Goal: Information Seeking & Learning: Learn about a topic

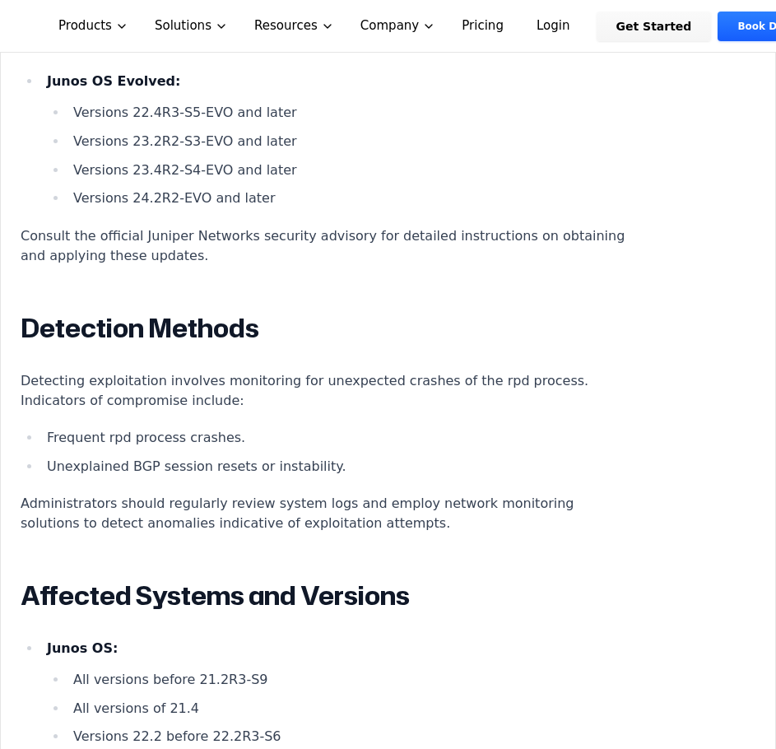
scroll to position [2475, 0]
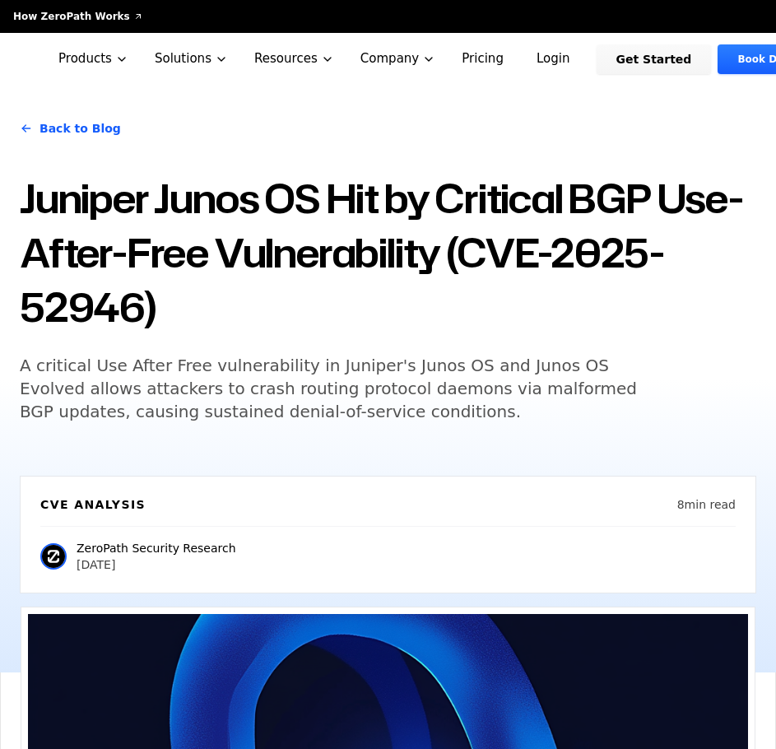
click at [394, 412] on h5 "A critical Use After Free vulnerability in Juniper's Junos OS and Junos OS Evol…" at bounding box center [336, 388] width 632 height 69
click at [730, 411] on div "Back to Blog Juniper Junos OS Hit by Critical BGP Use-After-Free Vulnerability …" at bounding box center [388, 273] width 736 height 337
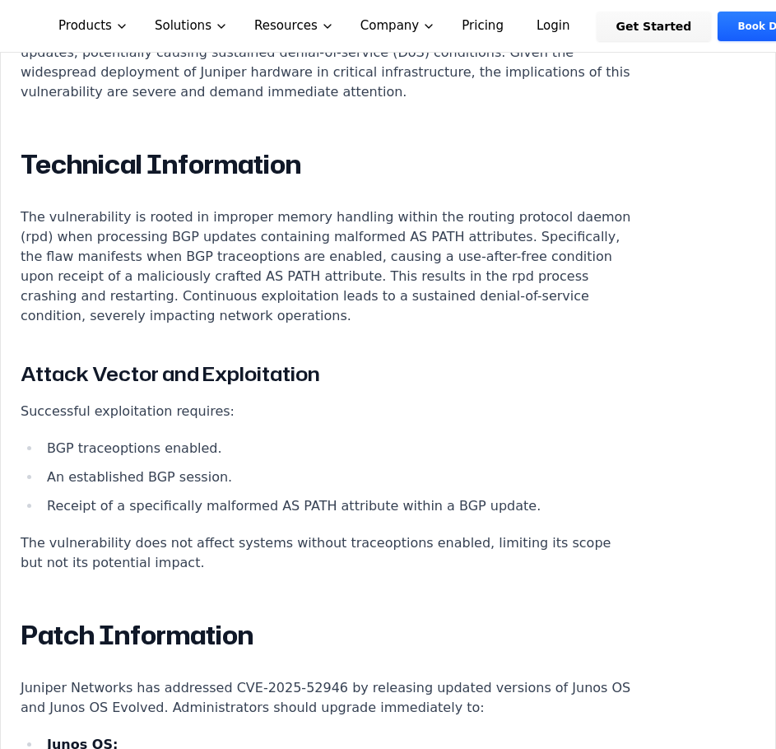
scroll to position [1492, 0]
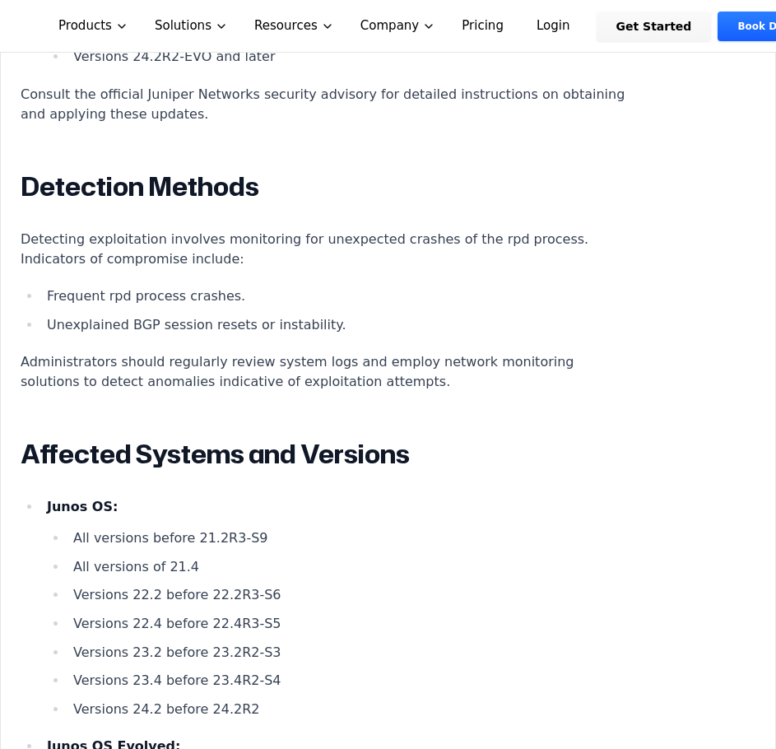
scroll to position [2392, 0]
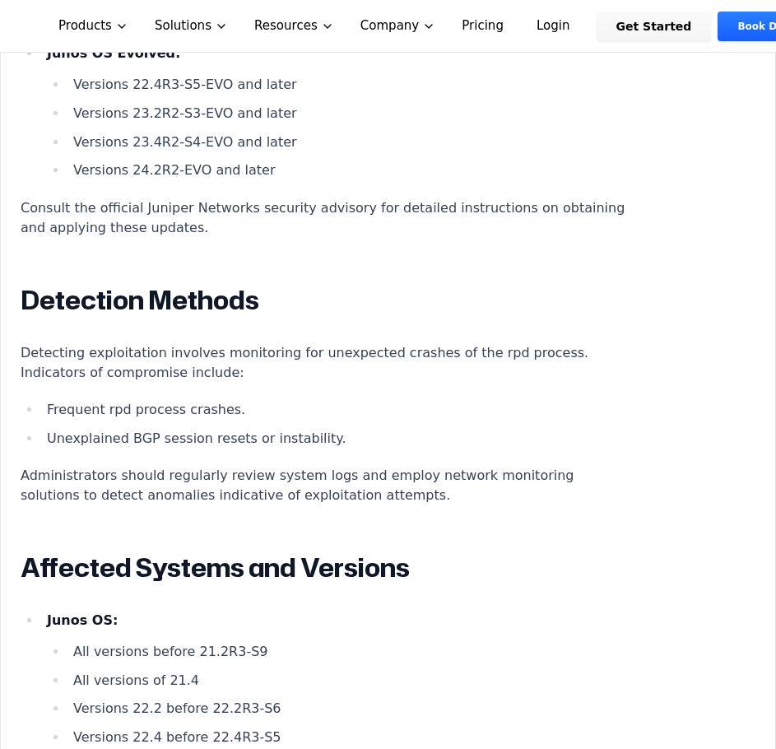
click at [649, 397] on article "Juniper Junos OS Hit by Critical BGP Use-After-Free Vulnerability (CVE-2025-529…" at bounding box center [388, 74] width 735 height 2435
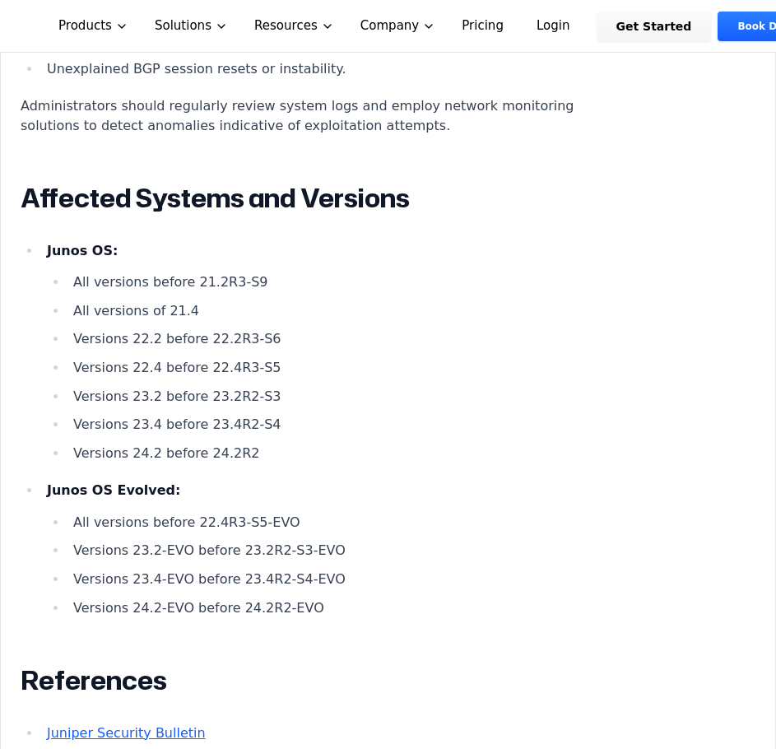
scroll to position [2769, 0]
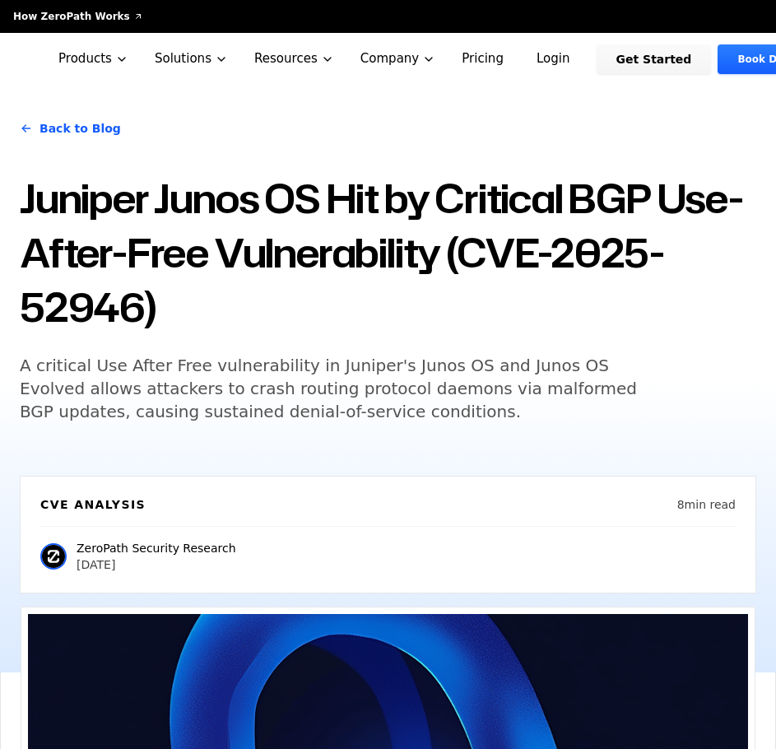
click at [416, 560] on div "ZeroPath Security Research [DATE]" at bounding box center [387, 549] width 695 height 47
click at [560, 429] on div "Back to Blog Juniper Junos OS Hit by Critical BGP Use-After-Free Vulnerability …" at bounding box center [388, 273] width 736 height 337
